Goal: Task Accomplishment & Management: Manage account settings

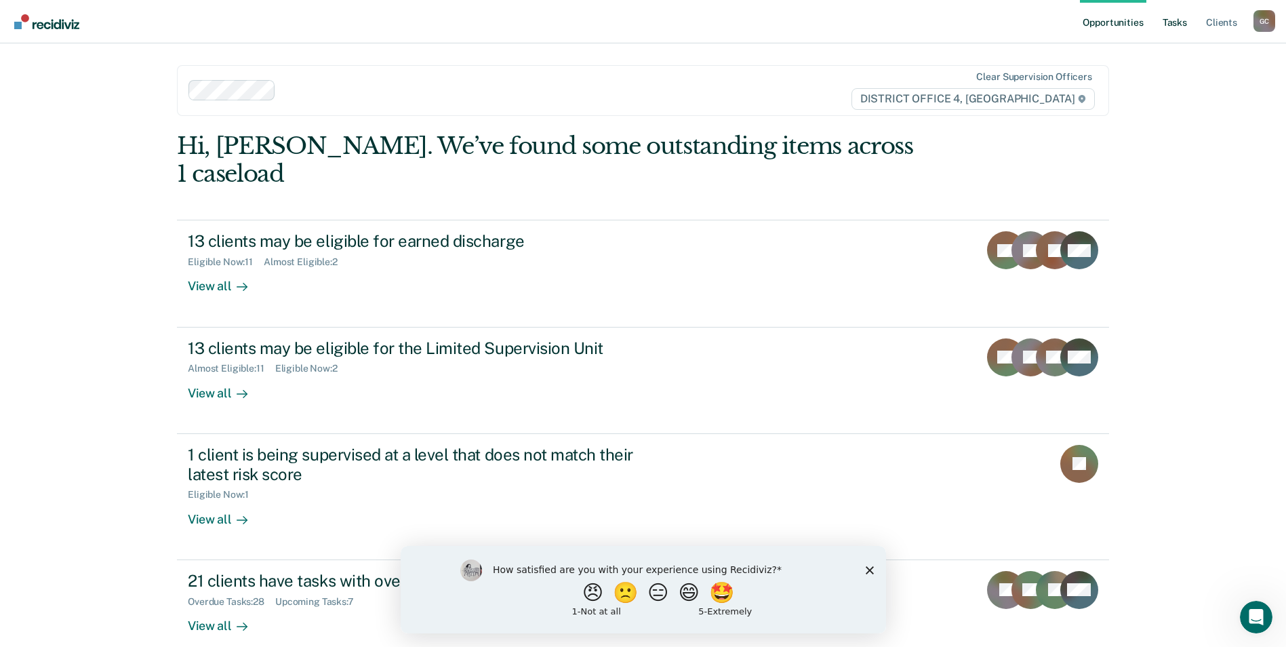
click at [1183, 24] on link "Tasks" at bounding box center [1175, 21] width 30 height 43
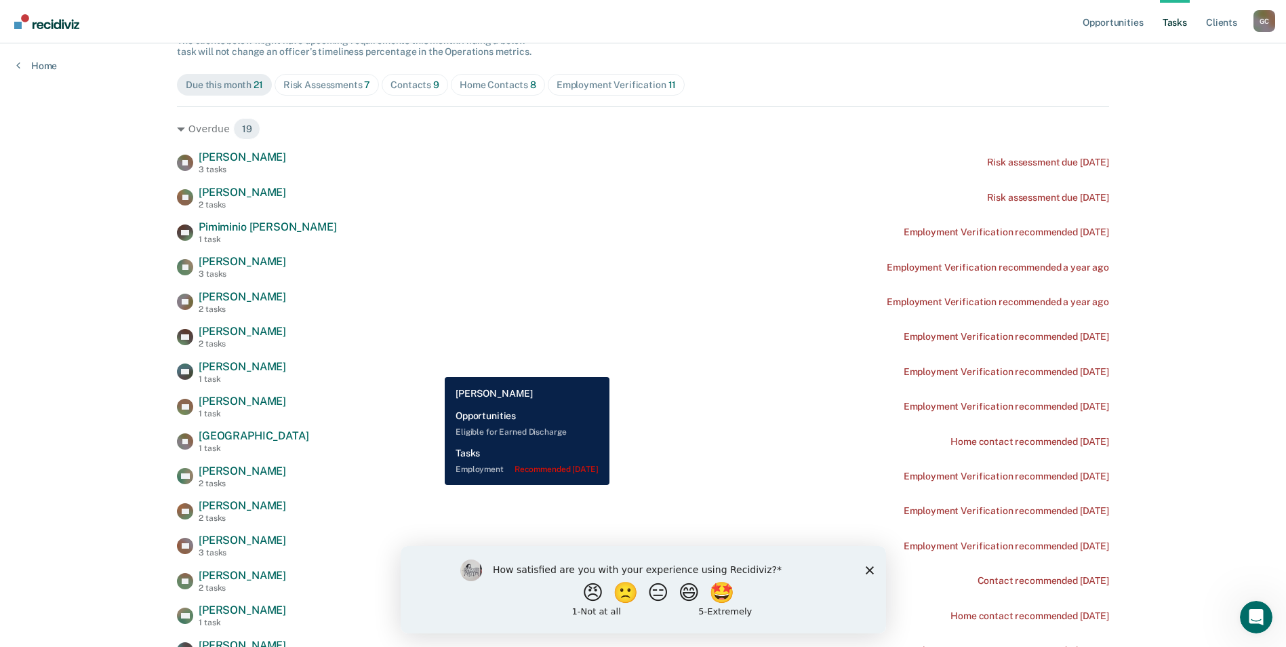
scroll to position [203, 0]
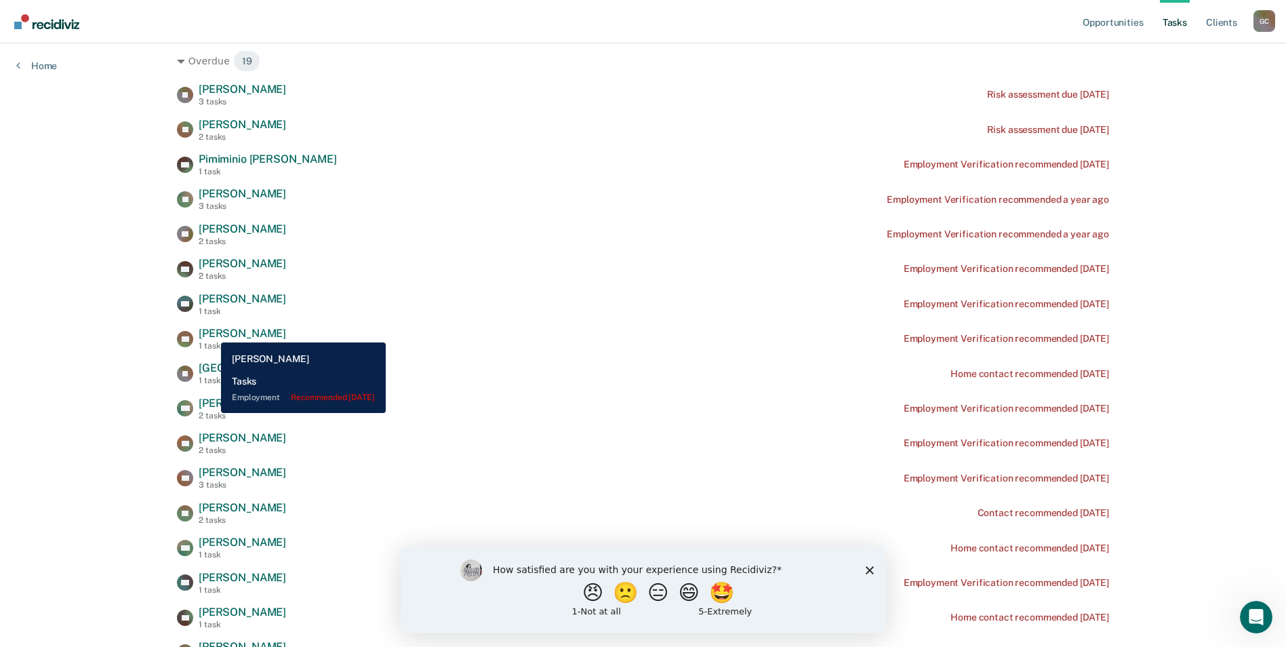
click at [211, 332] on span "Spencer Davis" at bounding box center [242, 333] width 87 height 13
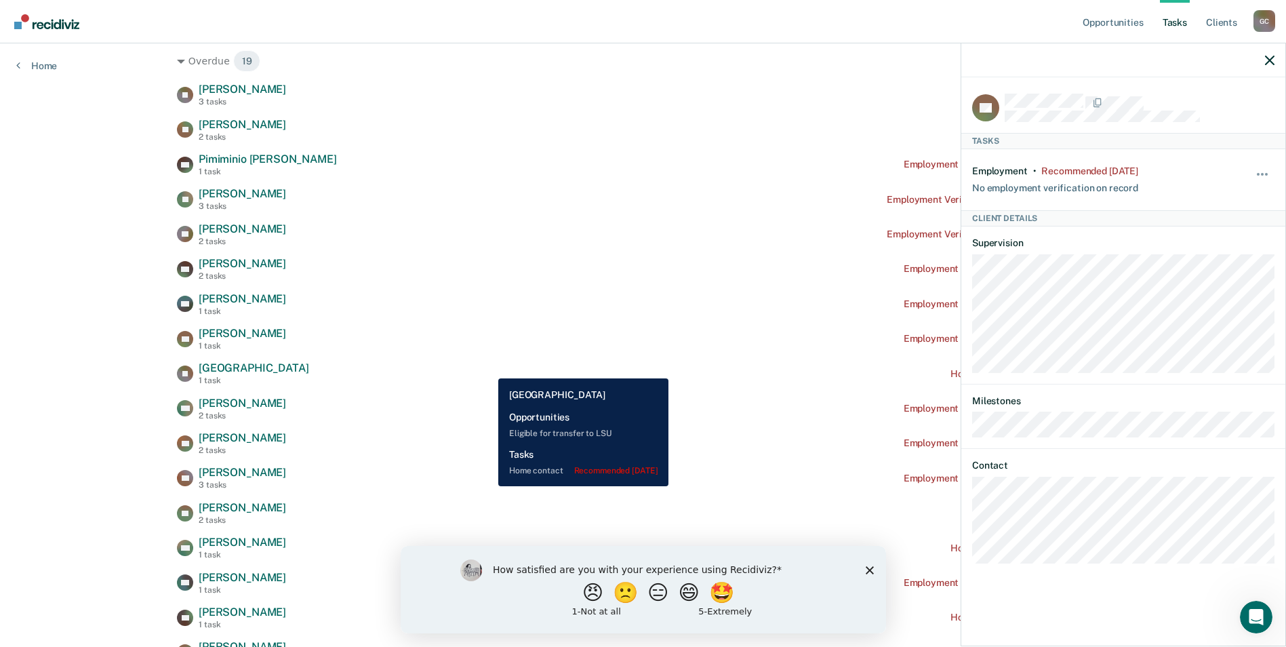
scroll to position [271, 0]
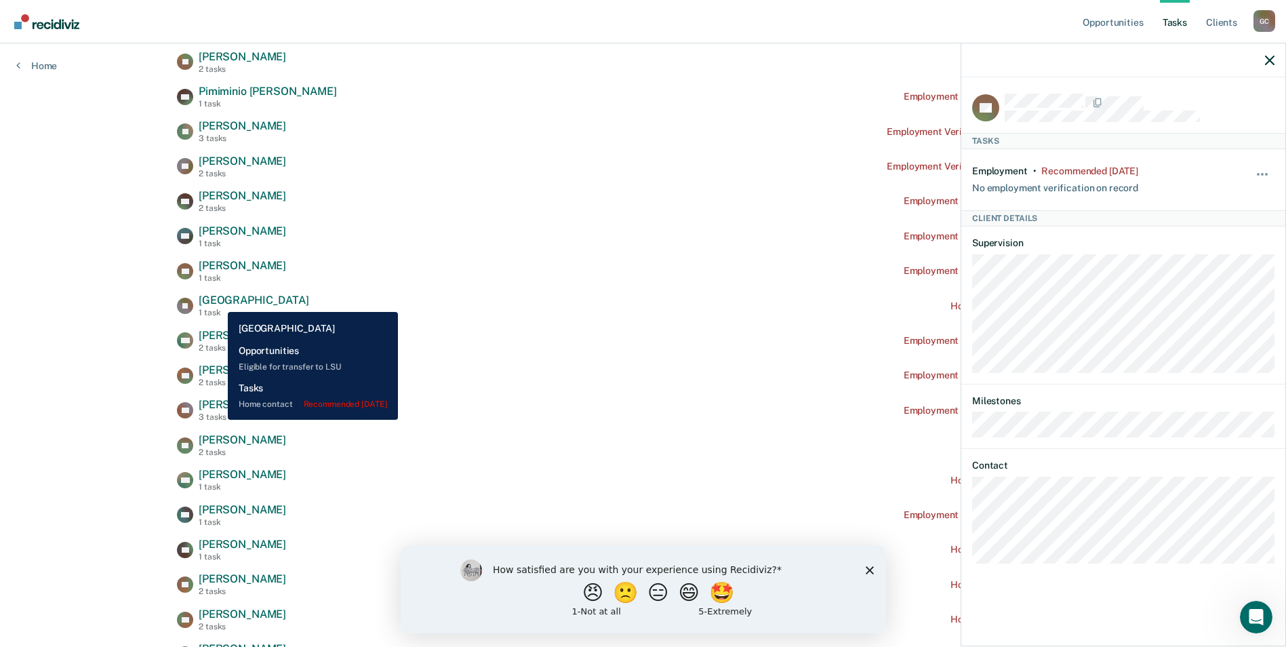
click at [218, 302] on span "Jaeli Beach" at bounding box center [254, 300] width 110 height 13
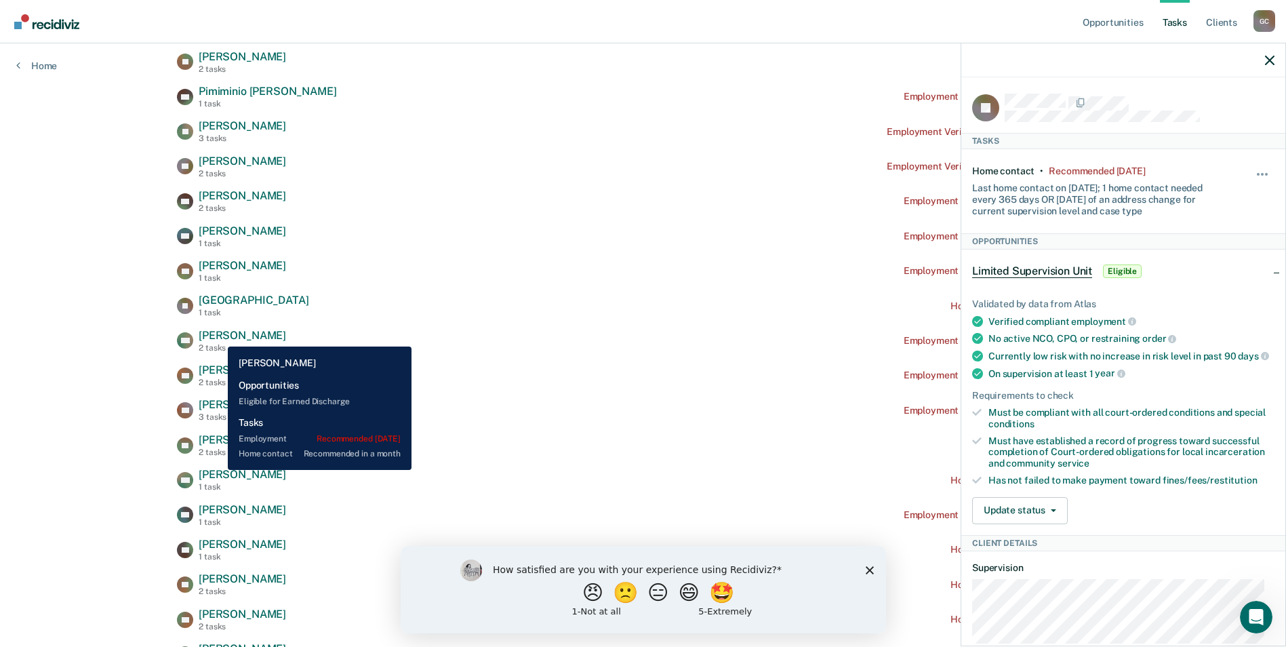
click at [218, 336] on span "Cayetano Montes" at bounding box center [242, 335] width 87 height 13
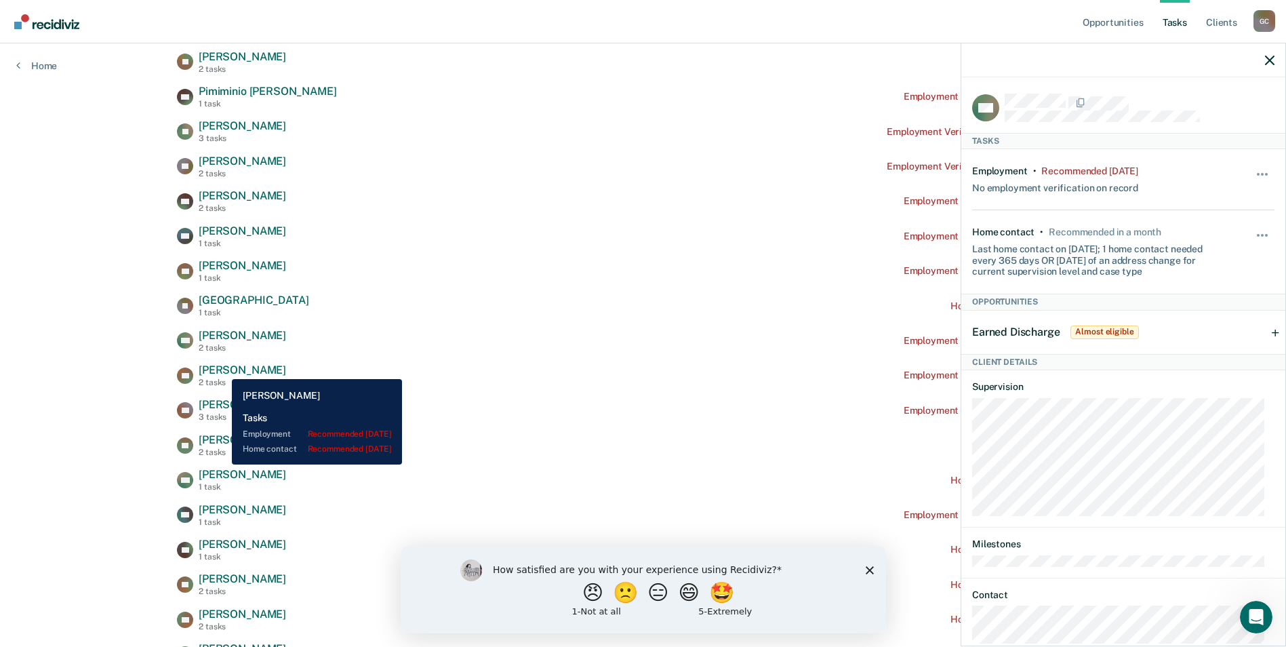
click at [222, 369] on span "Brian Kelley" at bounding box center [242, 369] width 87 height 13
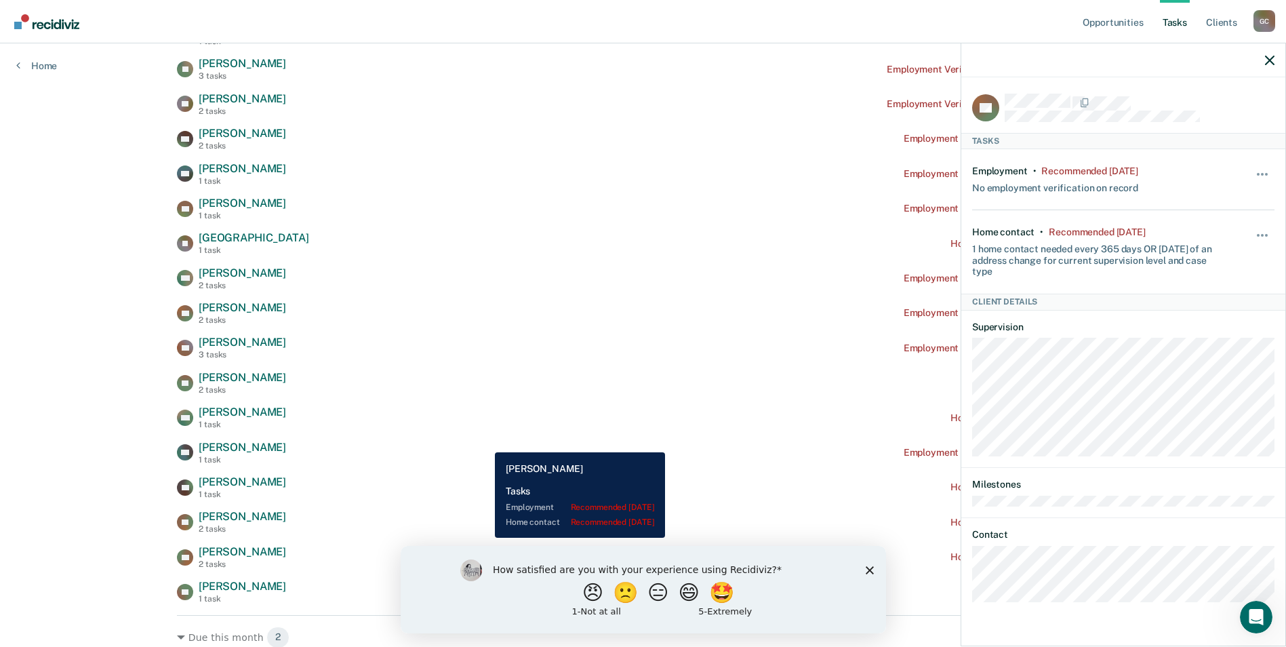
scroll to position [339, 0]
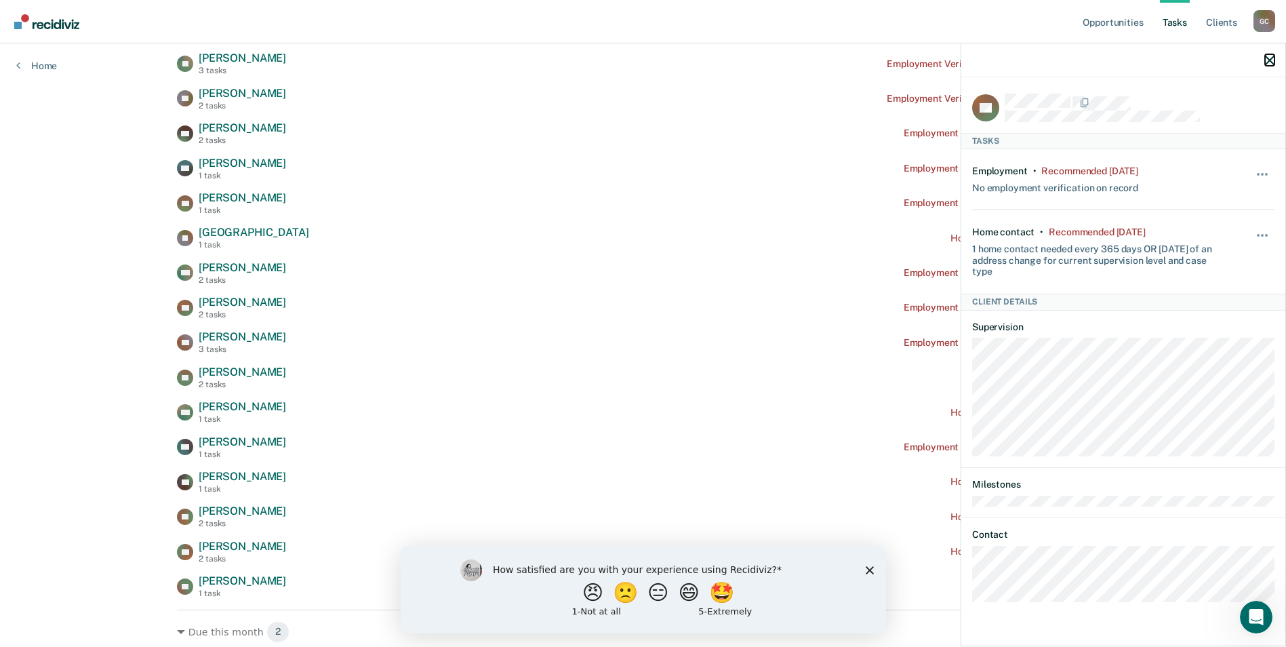
click at [1271, 60] on icon "button" at bounding box center [1269, 60] width 9 height 9
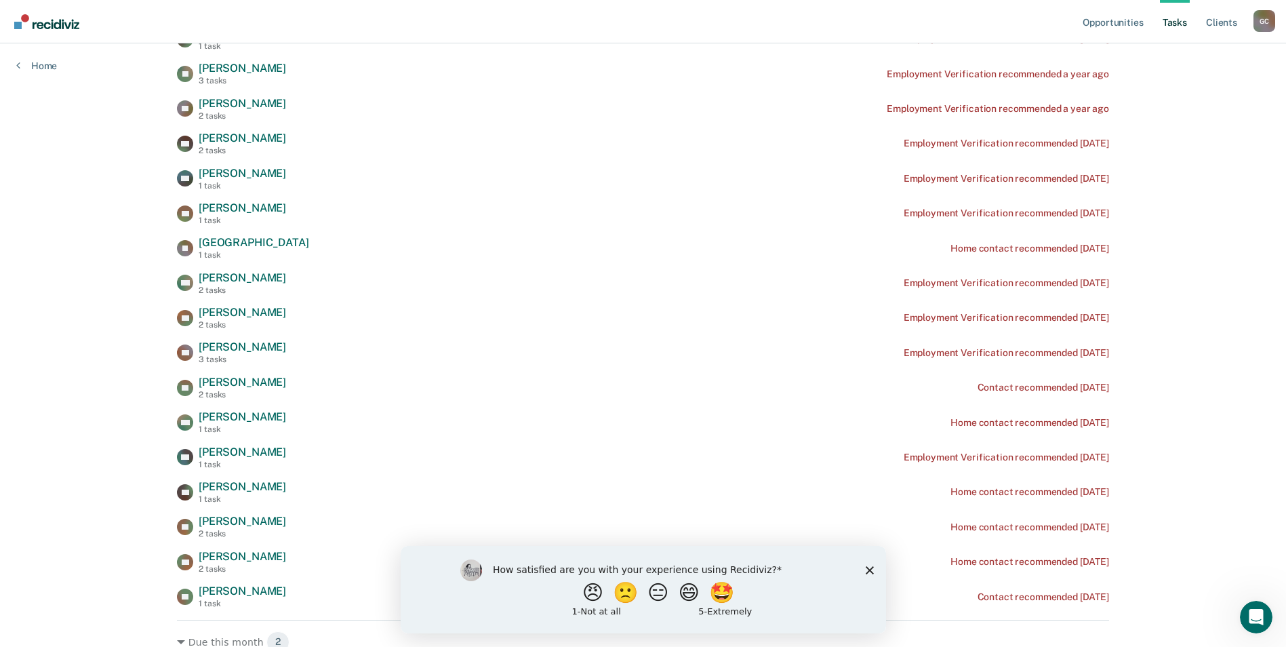
scroll to position [119, 0]
